Goal: Task Accomplishment & Management: Use online tool/utility

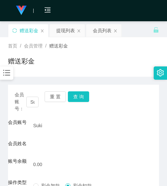
scroll to position [28, 0]
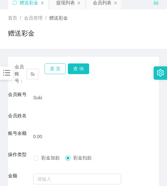
click at [56, 71] on button "重 置" at bounding box center [55, 69] width 21 height 11
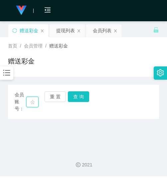
click at [31, 102] on input "text" at bounding box center [32, 102] width 12 height 11
paste input "chingleongteh"
type input "chingleongteh"
click at [77, 100] on button "查 询" at bounding box center [78, 96] width 21 height 11
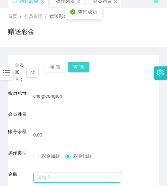
scroll to position [94, 0]
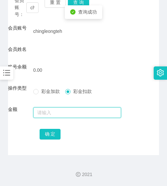
click at [63, 113] on input "text" at bounding box center [77, 112] width 88 height 11
click at [46, 110] on input "text" at bounding box center [77, 112] width 88 height 11
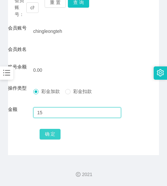
type input "15"
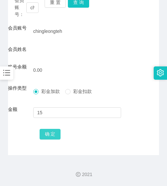
click at [48, 130] on button "确 定" at bounding box center [50, 134] width 21 height 11
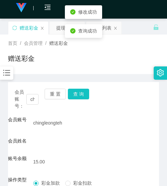
scroll to position [0, 0]
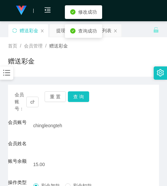
click at [54, 91] on div "会员账号： [PERSON_NAME] 重 置 查 询 会员账号 chingleongteh 会员姓名 账号余额 15.00 操作类型 彩金加款 彩金扣款 金…" at bounding box center [83, 167] width 151 height 165
drag, startPoint x: 54, startPoint y: 106, endPoint x: 52, endPoint y: 100, distance: 6.2
click at [54, 105] on div "重 置 查 询" at bounding box center [57, 101] width 24 height 21
click at [52, 99] on button "重 置" at bounding box center [55, 96] width 21 height 11
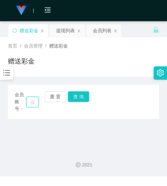
click at [34, 101] on input "text" at bounding box center [32, 102] width 12 height 11
paste input "ckm000"
type input "ckm000"
click at [84, 98] on button "查 询" at bounding box center [78, 96] width 21 height 11
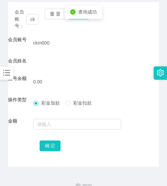
scroll to position [94, 0]
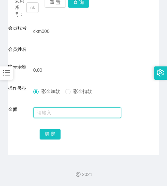
click at [48, 113] on input "text" at bounding box center [77, 112] width 88 height 11
type input "15"
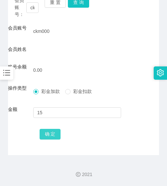
click at [51, 131] on button "确 定" at bounding box center [50, 134] width 21 height 11
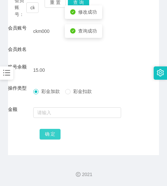
scroll to position [61, 0]
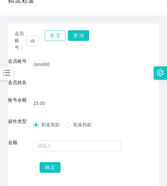
click at [57, 38] on button "重 置" at bounding box center [55, 35] width 21 height 11
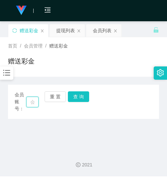
click at [35, 104] on input "text" at bounding box center [32, 102] width 12 height 11
paste input "0143411848"
type input "0143411848"
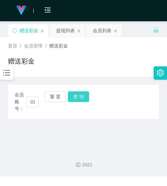
click at [71, 100] on button "查 询" at bounding box center [78, 96] width 21 height 11
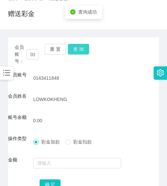
scroll to position [98, 0]
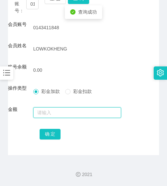
click at [58, 115] on input "text" at bounding box center [77, 112] width 88 height 11
type input "15"
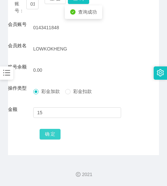
click at [54, 134] on button "确 定" at bounding box center [50, 134] width 21 height 11
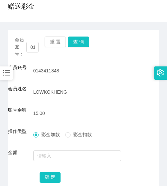
scroll to position [32, 0]
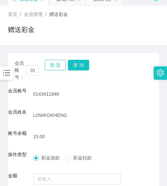
click at [57, 61] on button "重 置" at bounding box center [55, 65] width 21 height 11
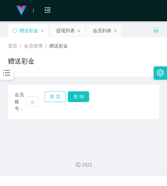
scroll to position [0, 0]
click at [38, 102] on input "text" at bounding box center [32, 102] width 12 height 11
paste input "ohyeayea"
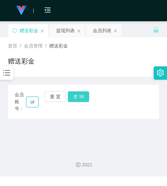
scroll to position [0, 15]
type input "ohyeayea"
click at [80, 101] on button "查 询" at bounding box center [78, 96] width 21 height 11
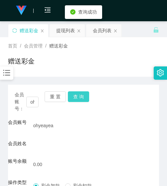
scroll to position [94, 0]
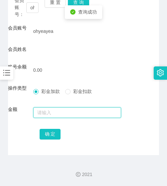
click at [66, 112] on input "text" at bounding box center [77, 112] width 88 height 11
type input "15"
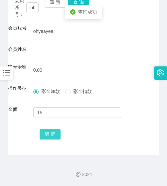
click at [57, 135] on button "确 定" at bounding box center [50, 134] width 21 height 11
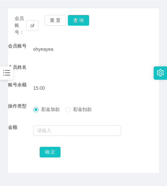
scroll to position [28, 0]
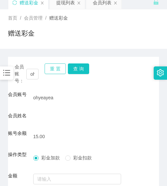
click at [51, 67] on button "重 置" at bounding box center [55, 69] width 21 height 11
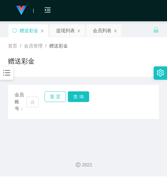
scroll to position [0, 0]
click at [37, 101] on input "text" at bounding box center [32, 102] width 12 height 11
paste input "886113"
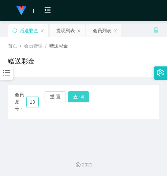
type input "886113"
click at [80, 93] on button "查 询" at bounding box center [78, 96] width 21 height 11
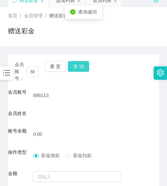
scroll to position [94, 0]
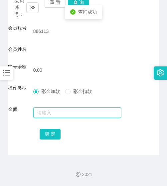
click at [74, 113] on input "text" at bounding box center [77, 112] width 88 height 11
type input "15"
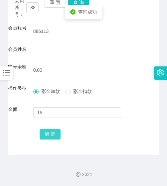
click at [56, 134] on button "确 定" at bounding box center [50, 134] width 21 height 11
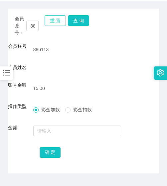
scroll to position [61, 0]
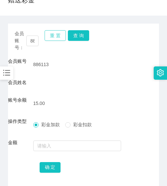
click at [55, 38] on button "重 置" at bounding box center [55, 35] width 21 height 11
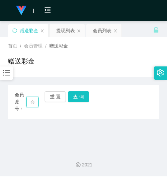
click at [32, 105] on input "text" at bounding box center [32, 102] width 12 height 11
paste input "7575"
type input "7575"
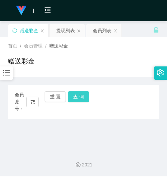
click at [82, 100] on button "查 询" at bounding box center [78, 96] width 21 height 11
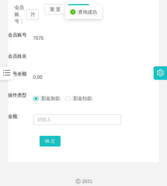
scroll to position [94, 0]
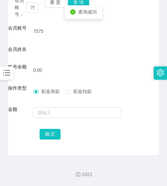
click at [68, 118] on div at bounding box center [77, 112] width 88 height 13
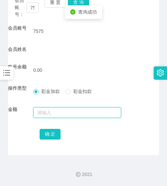
click at [66, 115] on input "text" at bounding box center [77, 112] width 88 height 11
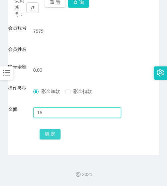
type input "15"
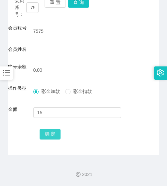
click at [52, 132] on button "确 定" at bounding box center [50, 134] width 21 height 11
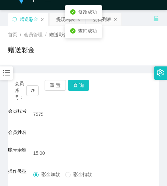
scroll to position [0, 0]
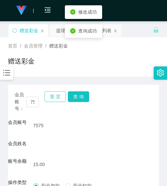
click at [55, 93] on button "重 置" at bounding box center [55, 96] width 21 height 11
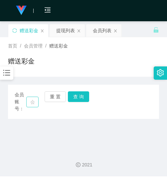
click at [38, 100] on div "会员账号： 重 置 查 询" at bounding box center [83, 101] width 151 height 21
click at [35, 100] on input "text" at bounding box center [32, 102] width 12 height 11
paste input "Yancy"
type input "Yancy"
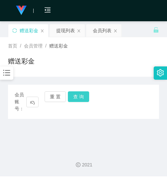
scroll to position [0, 0]
click at [70, 98] on button "查 询" at bounding box center [78, 96] width 21 height 11
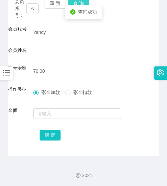
scroll to position [94, 0]
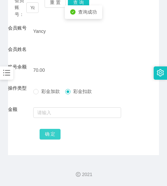
click at [57, 137] on button "确 定" at bounding box center [50, 134] width 21 height 11
click at [56, 136] on button "确 定" at bounding box center [50, 134] width 21 height 11
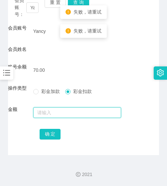
click at [49, 113] on input "text" at bounding box center [77, 112] width 88 height 11
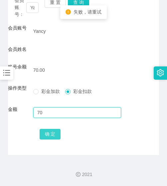
type input "70"
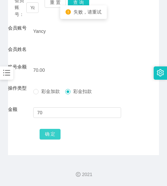
click at [46, 138] on button "确 定" at bounding box center [50, 134] width 21 height 11
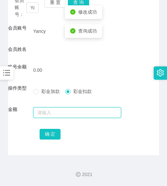
click at [43, 113] on input "text" at bounding box center [77, 112] width 88 height 11
click at [51, 113] on input "text" at bounding box center [77, 112] width 88 height 11
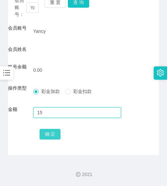
type input "15"
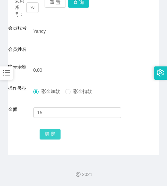
click at [55, 135] on button "确 定" at bounding box center [50, 134] width 21 height 11
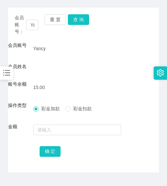
scroll to position [61, 0]
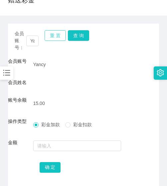
click at [49, 36] on button "重 置" at bounding box center [55, 35] width 21 height 11
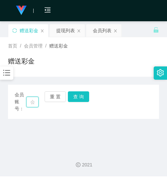
click at [32, 106] on input "text" at bounding box center [32, 102] width 12 height 11
paste input "ckkho203"
type input "ckkho203"
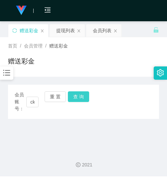
click at [73, 101] on button "查 询" at bounding box center [78, 96] width 21 height 11
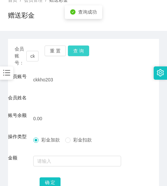
scroll to position [94, 0]
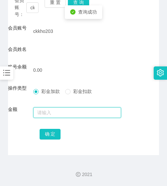
click at [65, 110] on input "text" at bounding box center [77, 112] width 88 height 11
type input "15"
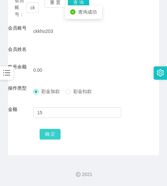
click at [52, 135] on button "确 定" at bounding box center [50, 134] width 21 height 11
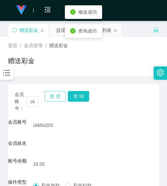
scroll to position [0, 0]
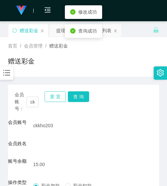
click at [51, 98] on button "重 置" at bounding box center [55, 96] width 21 height 11
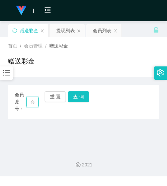
click at [35, 103] on input "text" at bounding box center [32, 102] width 12 height 11
paste input "ckkho203"
type input "ckkho203"
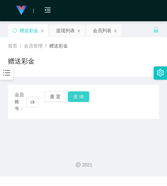
click at [76, 98] on button "查 询" at bounding box center [78, 96] width 21 height 11
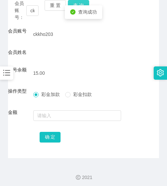
scroll to position [94, 0]
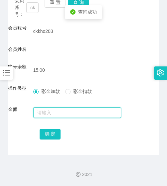
click at [66, 114] on input "text" at bounding box center [77, 112] width 88 height 11
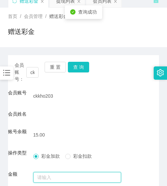
scroll to position [28, 0]
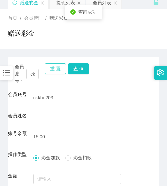
click at [51, 72] on button "重 置" at bounding box center [55, 69] width 21 height 11
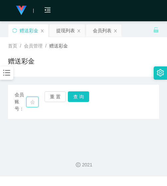
click at [28, 102] on input "text" at bounding box center [32, 102] width 12 height 11
paste input "Wendyseow"
type input "Wendyseow"
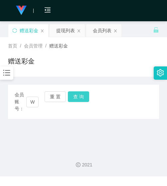
click at [75, 96] on button "查 询" at bounding box center [78, 96] width 21 height 11
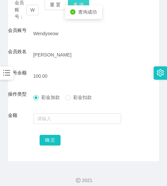
scroll to position [98, 0]
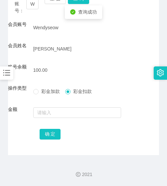
click at [55, 141] on div "会员账号： [PERSON_NAME] 重 置 查 询 会员账号 [PERSON_NAME] 会员姓名 [PERSON_NAME] 账号余额 100.00 操…" at bounding box center [83, 71] width 151 height 169
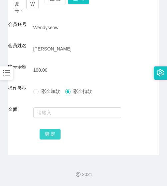
click at [51, 137] on button "确 定" at bounding box center [50, 134] width 21 height 11
click at [50, 133] on button "确 定" at bounding box center [50, 134] width 21 height 11
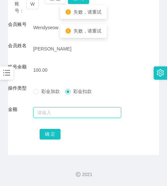
click at [50, 113] on input "text" at bounding box center [77, 112] width 88 height 11
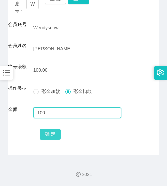
type input "100"
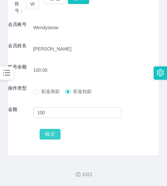
click at [48, 129] on button "确 定" at bounding box center [50, 134] width 21 height 11
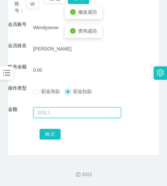
click at [48, 113] on input "text" at bounding box center [77, 112] width 88 height 11
click at [46, 114] on input "text" at bounding box center [77, 112] width 88 height 11
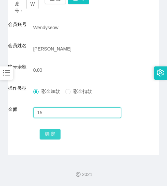
type input "15"
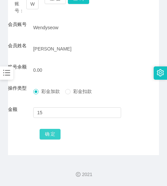
click at [49, 135] on button "确 定" at bounding box center [50, 134] width 21 height 11
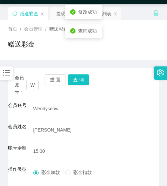
scroll to position [0, 0]
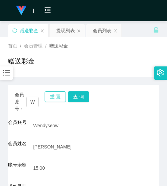
click at [59, 94] on button "重 置" at bounding box center [55, 96] width 21 height 11
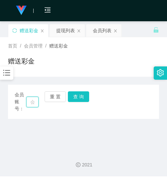
click at [32, 104] on input "text" at bounding box center [32, 102] width 12 height 11
paste input "ohyeayea"
type input "ohyeayea"
click at [77, 103] on div "会员账号： [PERSON_NAME] 重 置 查 询" at bounding box center [83, 101] width 151 height 21
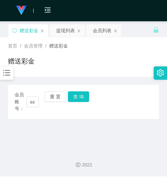
scroll to position [0, 0]
click at [77, 101] on div "会员账号： [PERSON_NAME] 重 置 查 询" at bounding box center [83, 101] width 151 height 21
click at [77, 99] on button "查 询" at bounding box center [78, 96] width 21 height 11
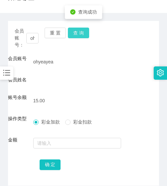
scroll to position [67, 0]
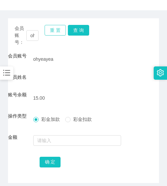
click at [55, 27] on button "重 置" at bounding box center [55, 30] width 21 height 11
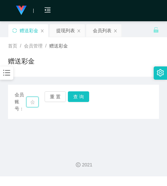
click at [36, 102] on input "text" at bounding box center [32, 102] width 12 height 11
paste input "GHANGWEIXIAN"
type input "GHANGWEIXIAN"
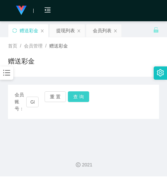
click at [68, 100] on button "查 询" at bounding box center [78, 96] width 21 height 11
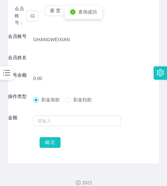
scroll to position [94, 0]
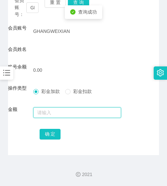
click at [59, 109] on input "text" at bounding box center [77, 112] width 88 height 11
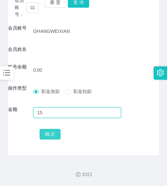
type input "15"
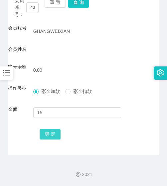
click at [55, 133] on button "确 定" at bounding box center [50, 134] width 21 height 11
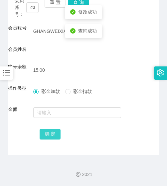
scroll to position [61, 0]
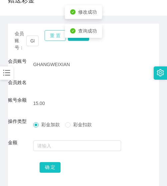
click at [59, 39] on button "重 置" at bounding box center [55, 35] width 21 height 11
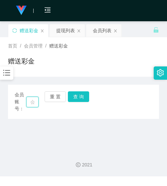
click at [36, 104] on input "text" at bounding box center [32, 102] width 12 height 11
type input "H"
click at [76, 95] on button "查 询" at bounding box center [78, 96] width 21 height 11
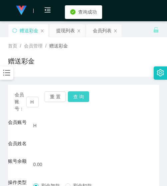
scroll to position [94, 0]
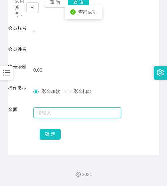
click at [55, 111] on input "text" at bounding box center [77, 112] width 88 height 11
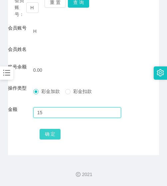
type input "15"
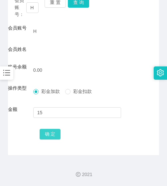
click at [54, 131] on button "确 定" at bounding box center [50, 134] width 21 height 11
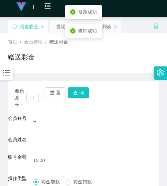
scroll to position [0, 0]
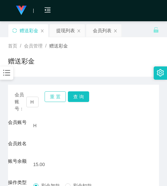
click at [65, 101] on button "重 置" at bounding box center [55, 96] width 21 height 11
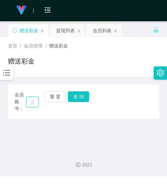
click at [29, 107] on input "text" at bounding box center [32, 102] width 12 height 11
paste input "ckm000"
type input "ckm000"
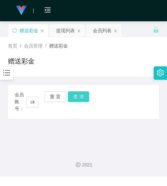
click at [81, 97] on button "查 询" at bounding box center [78, 96] width 21 height 11
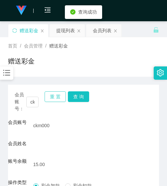
click at [55, 95] on button "重 置" at bounding box center [55, 96] width 21 height 11
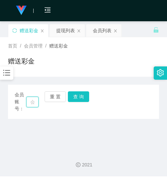
click at [34, 100] on input "text" at bounding box center [32, 102] width 12 height 11
paste input "ckkho203"
type input "ckkho203"
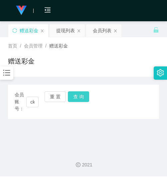
click at [70, 101] on button "查 询" at bounding box center [78, 96] width 21 height 11
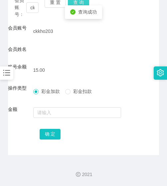
scroll to position [61, 0]
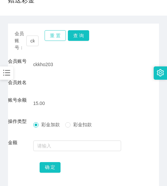
click at [54, 38] on button "重 置" at bounding box center [55, 35] width 21 height 11
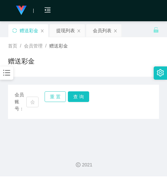
scroll to position [0, 0]
click at [31, 103] on input "text" at bounding box center [32, 102] width 12 height 11
paste input "teeshikai"
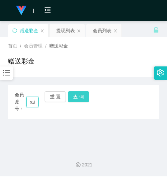
type input "teeshikai"
click at [81, 99] on button "查 询" at bounding box center [78, 96] width 21 height 11
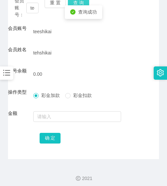
scroll to position [98, 0]
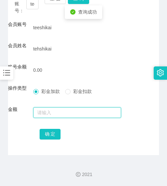
click at [68, 109] on input "text" at bounding box center [77, 112] width 88 height 11
type input "15"
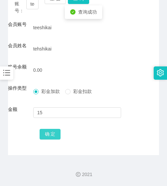
click at [56, 138] on button "确 定" at bounding box center [50, 134] width 21 height 11
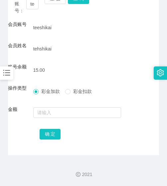
scroll to position [32, 0]
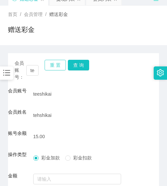
click at [55, 64] on button "重 置" at bounding box center [55, 65] width 21 height 11
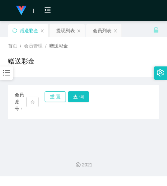
scroll to position [0, 0]
drag, startPoint x: 31, startPoint y: 113, endPoint x: 31, endPoint y: 108, distance: 5.0
click at [31, 112] on div "会员账号： 重 置 查 询 会员账号 teeshikai 会员姓名 tehshikai 账号余额 15.00 操作类型 彩金加款 彩金扣款 金额 确 定" at bounding box center [83, 102] width 151 height 34
click at [31, 105] on input "text" at bounding box center [32, 102] width 12 height 11
paste input "ryan010118"
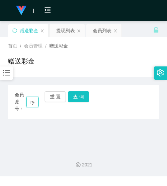
scroll to position [0, 20]
type input "ryan010118"
click at [79, 97] on button "查 询" at bounding box center [78, 96] width 21 height 11
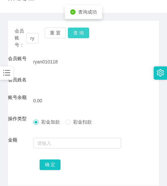
scroll to position [67, 0]
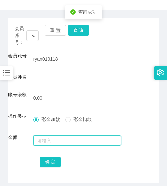
click at [66, 137] on input "text" at bounding box center [77, 140] width 88 height 11
type input "15"
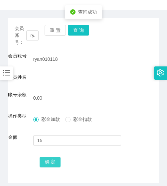
click at [51, 162] on button "确 定" at bounding box center [50, 162] width 21 height 11
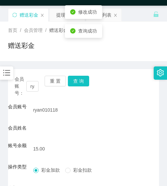
scroll to position [0, 0]
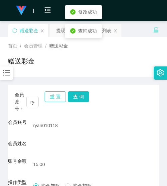
drag, startPoint x: 53, startPoint y: 99, endPoint x: 17, endPoint y: 112, distance: 37.9
click at [52, 99] on button "重 置" at bounding box center [55, 96] width 21 height 11
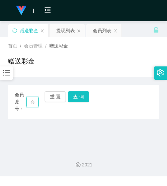
click at [34, 103] on input "text" at bounding box center [32, 102] width 12 height 11
paste input "weili26"
type input "weili26"
click at [71, 97] on button "查 询" at bounding box center [78, 96] width 21 height 11
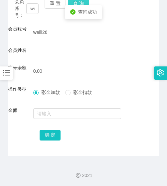
scroll to position [94, 0]
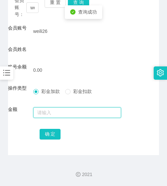
click at [62, 111] on input "text" at bounding box center [77, 112] width 88 height 11
type input "15"
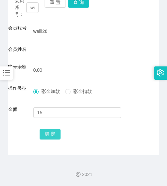
click at [53, 133] on button "确 定" at bounding box center [50, 134] width 21 height 11
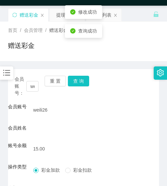
scroll to position [0, 0]
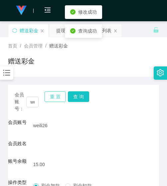
click at [53, 99] on button "重 置" at bounding box center [55, 96] width 21 height 11
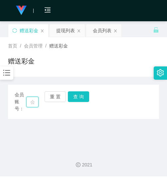
click at [33, 103] on input "text" at bounding box center [32, 102] width 12 height 11
paste input "0143951564"
type input "0143951564"
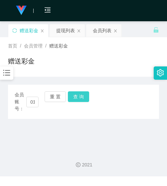
click at [74, 101] on button "查 询" at bounding box center [78, 96] width 21 height 11
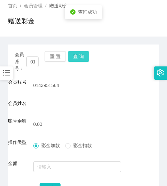
scroll to position [94, 0]
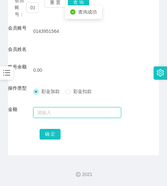
click at [70, 110] on input "text" at bounding box center [77, 112] width 88 height 11
type input "15"
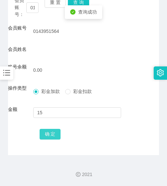
click at [51, 135] on button "确 定" at bounding box center [50, 134] width 21 height 11
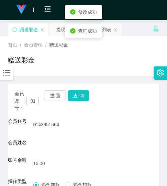
scroll to position [0, 0]
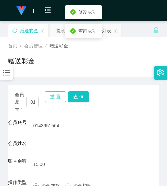
click at [51, 95] on button "重 置" at bounding box center [55, 96] width 21 height 11
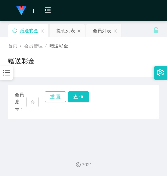
click at [48, 98] on button "重 置" at bounding box center [55, 96] width 21 height 11
click at [36, 103] on input "text" at bounding box center [32, 102] width 12 height 11
paste input "Suki"
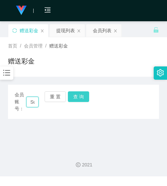
scroll to position [0, 4]
type input "Suki"
click at [80, 97] on button "查 询" at bounding box center [78, 96] width 21 height 11
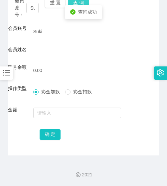
scroll to position [94, 0]
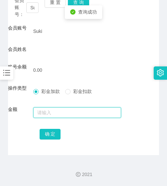
click at [72, 111] on input "text" at bounding box center [77, 112] width 88 height 11
type input "15"
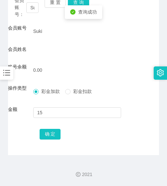
click at [60, 133] on div "确 定" at bounding box center [84, 133] width 88 height 13
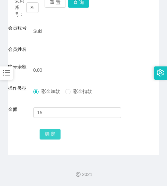
click at [56, 133] on button "确 定" at bounding box center [50, 134] width 21 height 11
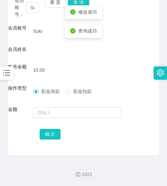
click at [61, 77] on form "会员账号 Suki 会员姓名 账号余额 15.00 操作类型 彩金加款 彩金扣款 金额 确 定" at bounding box center [83, 83] width 151 height 116
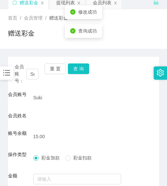
scroll to position [0, 0]
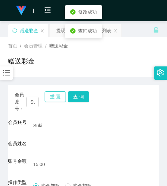
click at [59, 97] on button "重 置" at bounding box center [55, 96] width 21 height 11
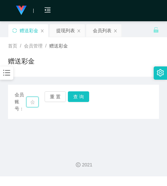
click at [32, 104] on input "text" at bounding box center [32, 102] width 12 height 11
paste input "Loi"
type input "Loi"
click at [70, 98] on button "查 询" at bounding box center [78, 96] width 21 height 11
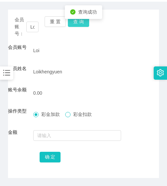
scroll to position [98, 0]
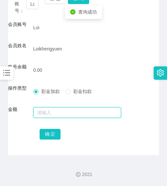
click at [54, 112] on input "text" at bounding box center [77, 112] width 88 height 11
type input "15"
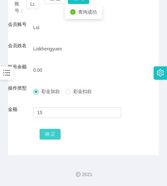
click at [52, 138] on button "确 定" at bounding box center [50, 134] width 21 height 11
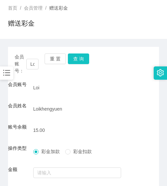
scroll to position [32, 0]
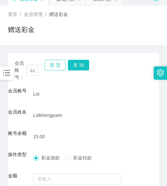
drag, startPoint x: 61, startPoint y: 65, endPoint x: 57, endPoint y: 67, distance: 4.8
click at [61, 65] on button "重 置" at bounding box center [55, 65] width 21 height 11
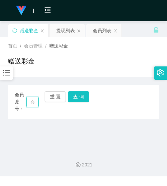
click at [36, 101] on input "text" at bounding box center [32, 102] width 12 height 11
paste input "0143406048"
type input "0143406048"
click at [75, 95] on button "查 询" at bounding box center [78, 96] width 21 height 11
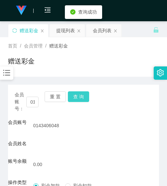
scroll to position [94, 0]
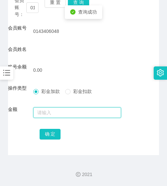
click at [65, 113] on input "text" at bounding box center [77, 112] width 88 height 11
type input "15"
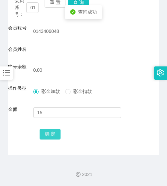
click at [48, 138] on button "确 定" at bounding box center [50, 134] width 21 height 11
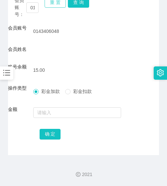
click at [51, 4] on button "重 置" at bounding box center [55, 2] width 21 height 11
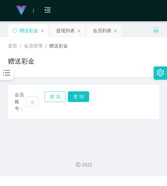
scroll to position [0, 0]
click at [31, 104] on input "text" at bounding box center [32, 102] width 12 height 11
paste input "GHANGWEIXIAN"
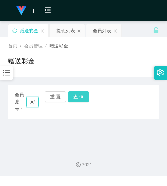
type input "GHANGWEIXIAN"
click at [77, 101] on button "查 询" at bounding box center [78, 96] width 21 height 11
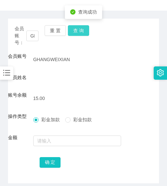
scroll to position [67, 0]
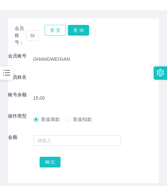
click at [48, 32] on button "重 置" at bounding box center [55, 30] width 21 height 11
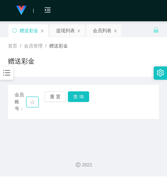
click at [31, 104] on input "text" at bounding box center [32, 102] width 12 height 11
paste input "lioolioo"
type input "lioolioo"
click at [78, 99] on button "查 询" at bounding box center [78, 96] width 21 height 11
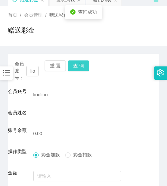
scroll to position [94, 0]
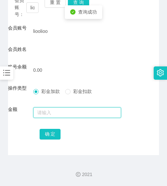
click at [66, 115] on input "text" at bounding box center [77, 112] width 88 height 11
type input "15"
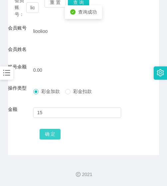
click at [57, 132] on button "确 定" at bounding box center [50, 134] width 21 height 11
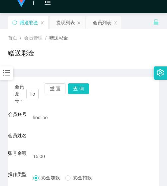
scroll to position [0, 0]
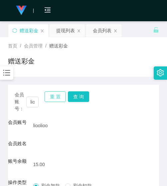
click at [57, 100] on button "重 置" at bounding box center [55, 96] width 21 height 11
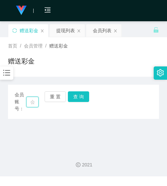
click at [30, 102] on input "text" at bounding box center [32, 102] width 12 height 11
paste input "GHANGWEIXIAN"
type input "GHANGWEIXIAN"
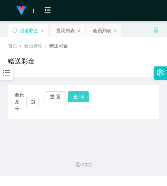
click at [78, 102] on button "查 询" at bounding box center [78, 96] width 21 height 11
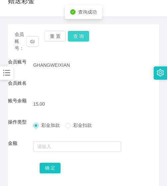
scroll to position [67, 0]
